Goal: Task Accomplishment & Management: Complete application form

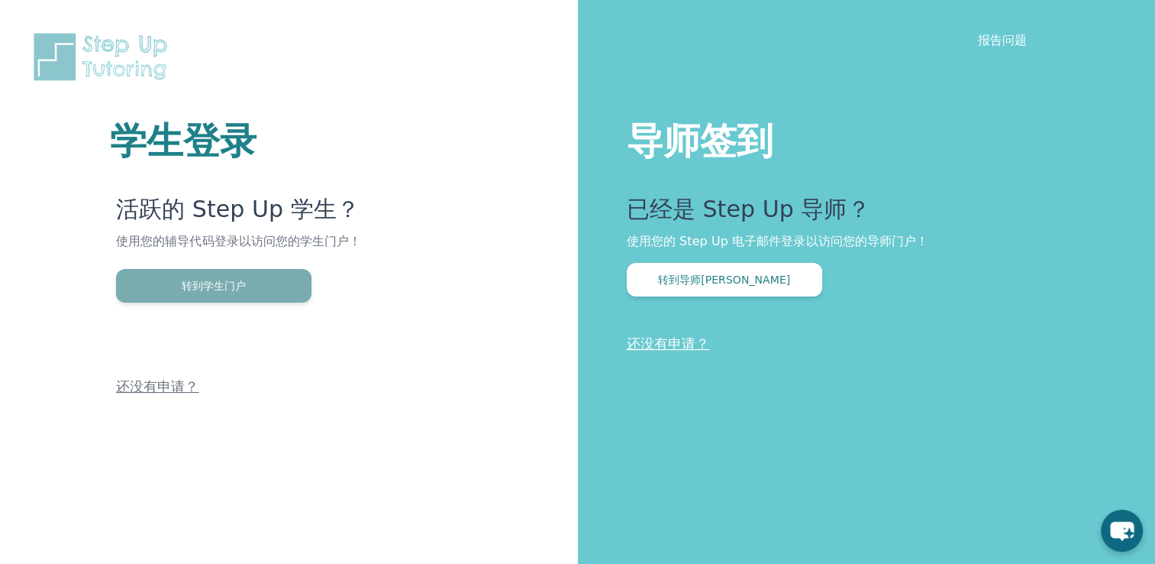
click at [186, 286] on button "转到学生门户" at bounding box center [213, 286] width 195 height 34
click at [214, 288] on button "转到学生门户" at bounding box center [213, 286] width 195 height 34
click at [166, 387] on link "还没有申请？" at bounding box center [157, 386] width 82 height 16
click at [218, 288] on button "转到学生门户" at bounding box center [213, 286] width 195 height 34
click at [199, 279] on button "转到学生门户" at bounding box center [213, 286] width 195 height 34
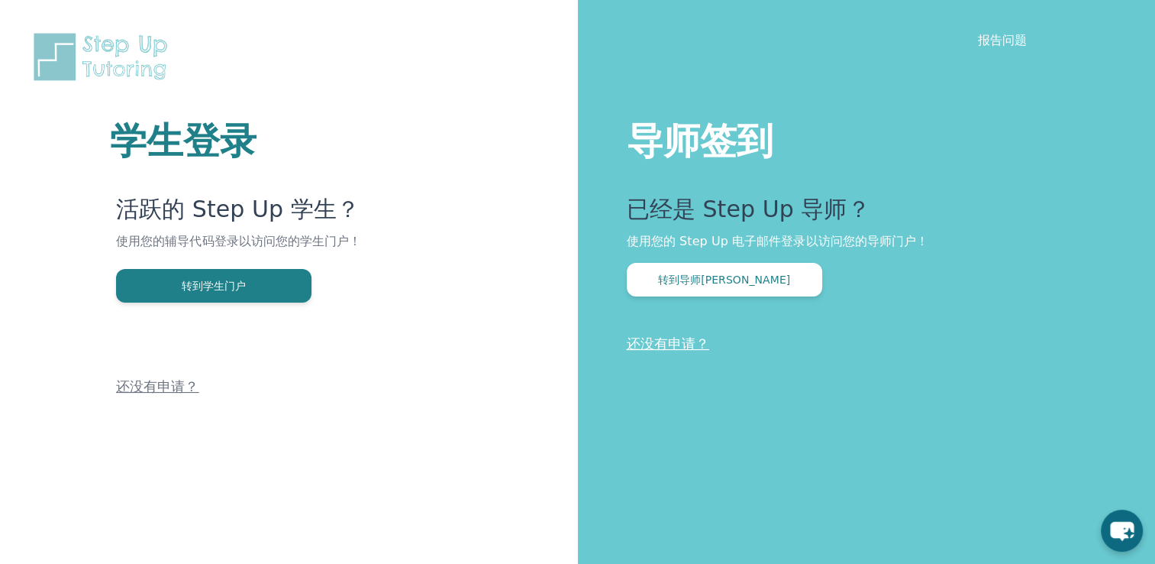
click at [163, 393] on link "还没有申请？" at bounding box center [157, 386] width 82 height 16
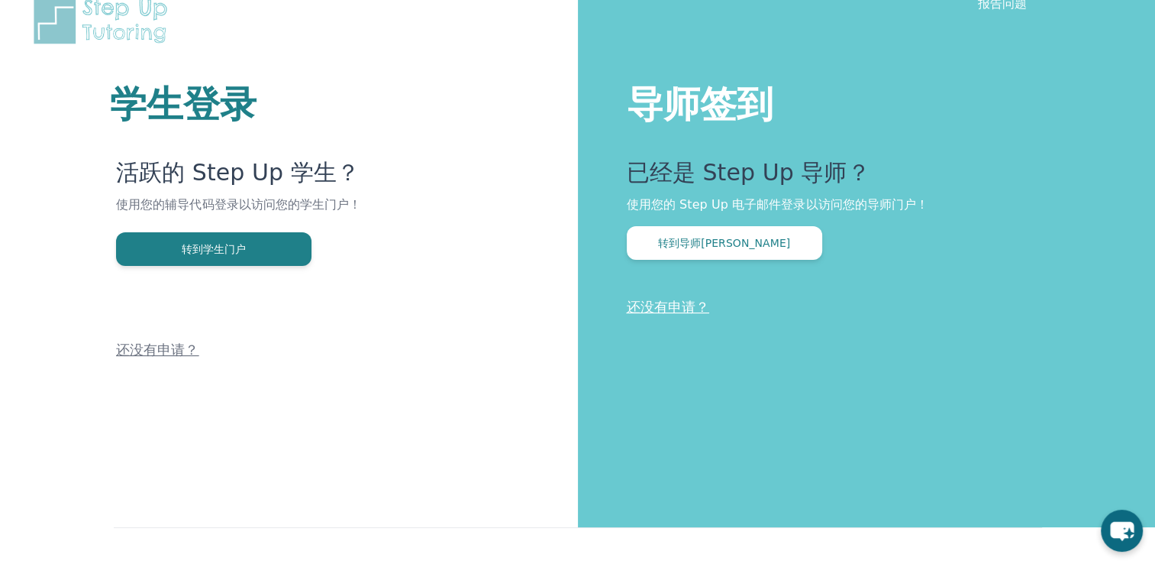
scroll to position [34, 0]
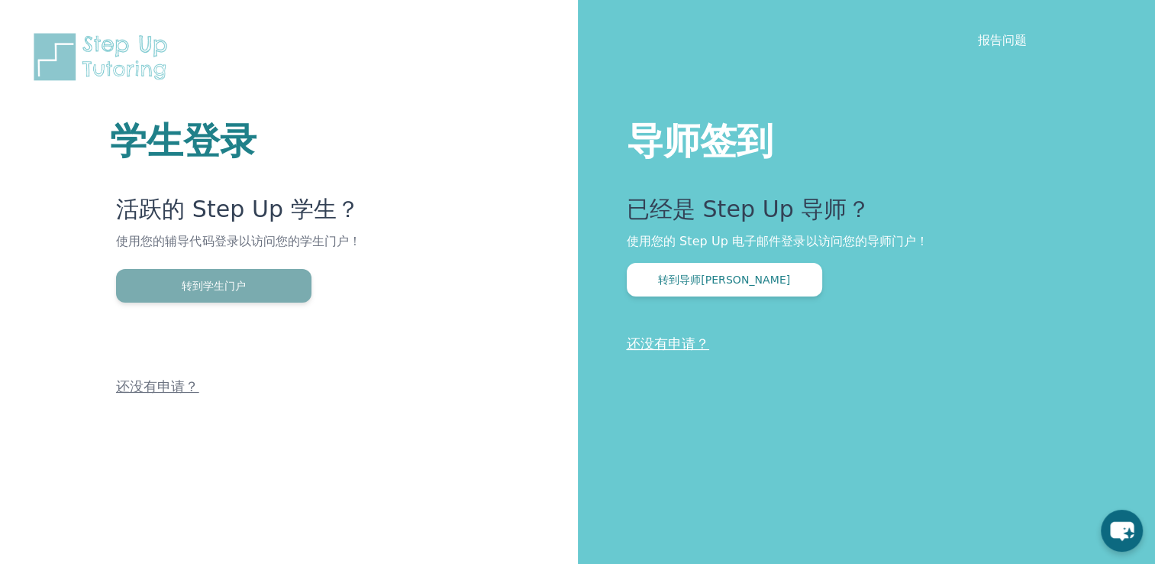
click at [241, 290] on button "转到学生门户" at bounding box center [213, 286] width 195 height 34
click at [150, 387] on link "还没有申请？" at bounding box center [157, 386] width 82 height 16
click at [219, 283] on button "转到学生门户" at bounding box center [213, 286] width 195 height 34
